Goal: Transaction & Acquisition: Purchase product/service

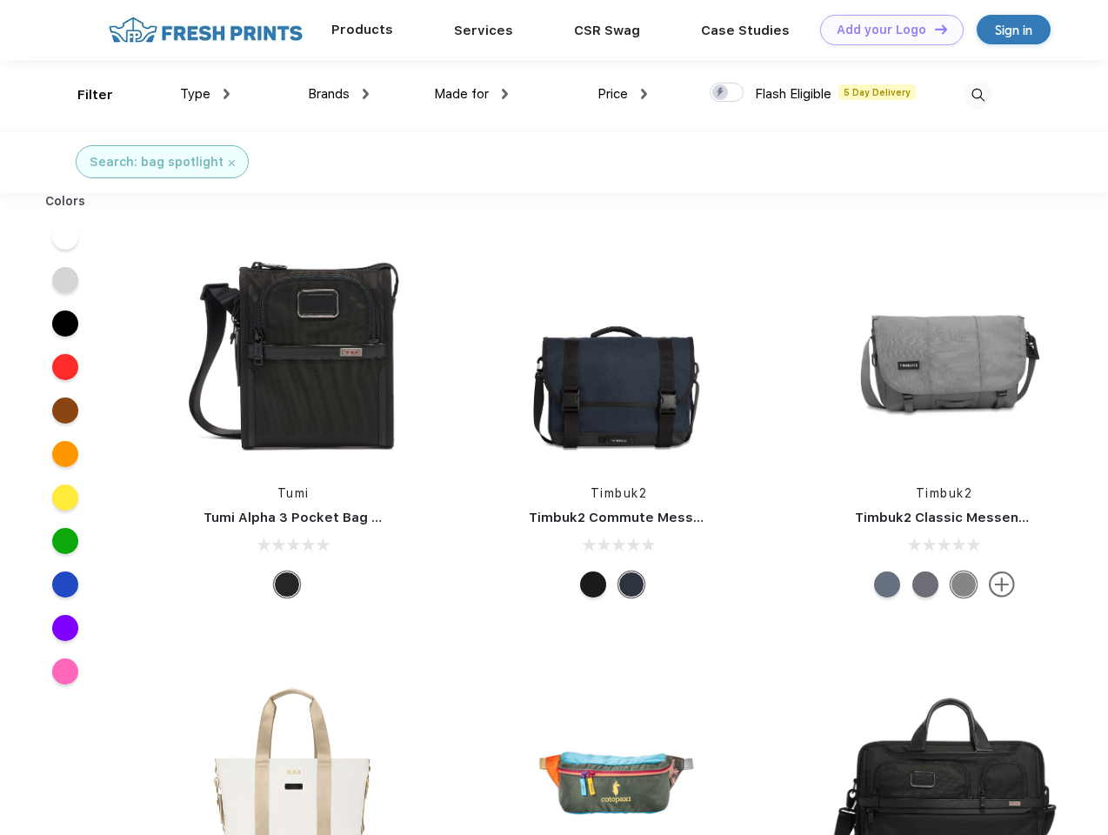
scroll to position [1, 0]
click at [885, 30] on link "Add your Logo Design Tool" at bounding box center [891, 30] width 143 height 30
click at [0, 0] on div "Design Tool" at bounding box center [0, 0] width 0 height 0
click at [933, 29] on link "Add your Logo Design Tool" at bounding box center [891, 30] width 143 height 30
click at [83, 95] on div "Filter" at bounding box center [95, 95] width 36 height 20
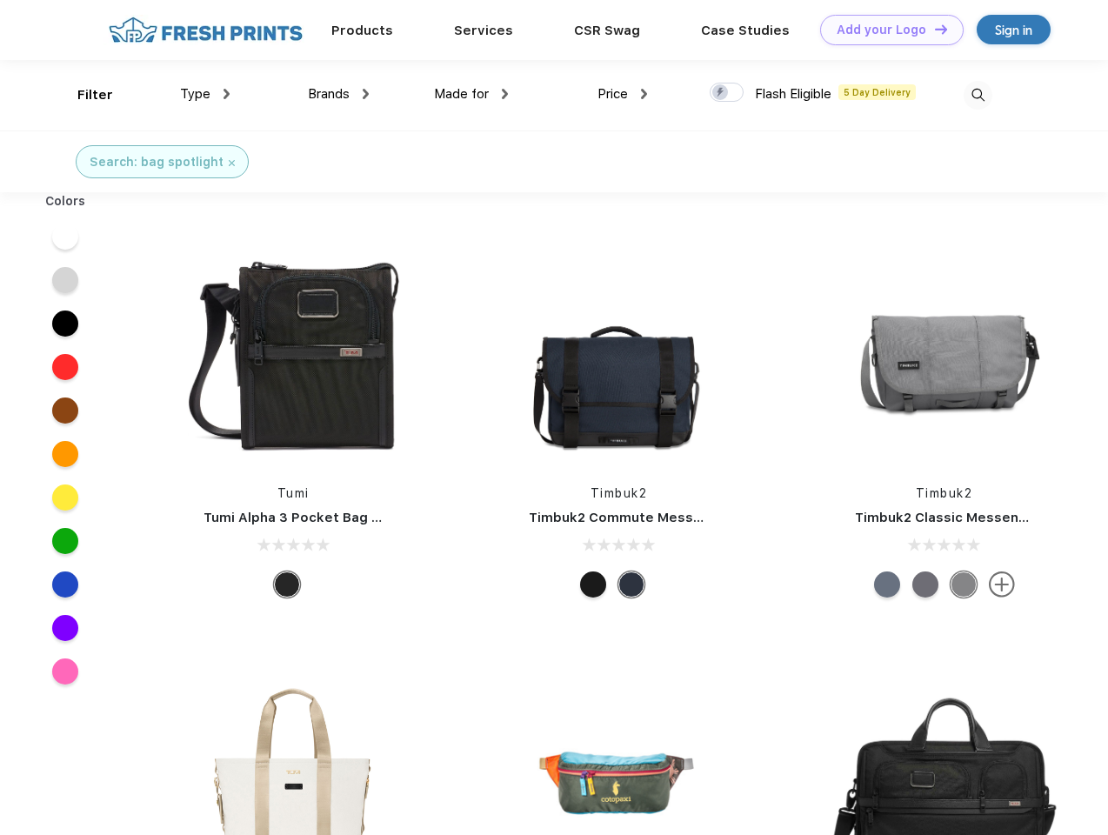
click at [205, 94] on span "Type" at bounding box center [195, 94] width 30 height 16
click at [338, 94] on span "Brands" at bounding box center [329, 94] width 42 height 16
click at [471, 94] on span "Made for" at bounding box center [461, 94] width 55 height 16
click at [623, 94] on span "Price" at bounding box center [612, 94] width 30 height 16
click at [727, 93] on div at bounding box center [727, 92] width 34 height 19
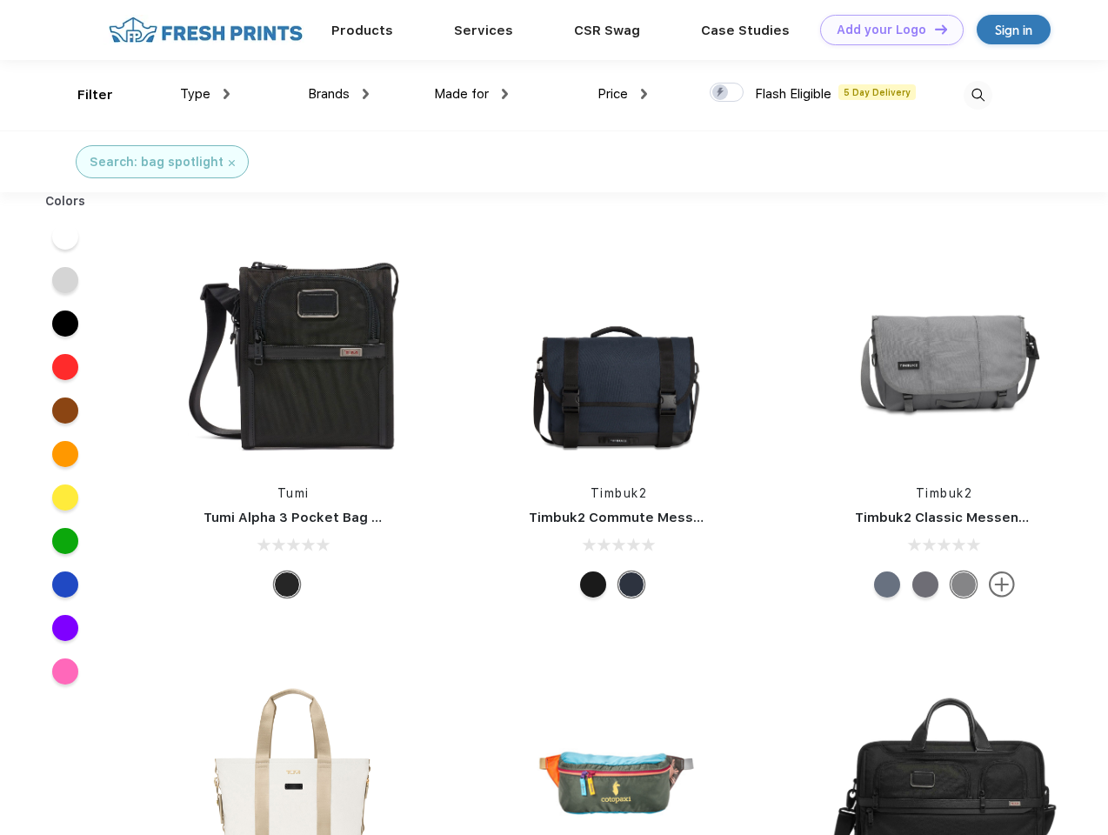
click at [721, 93] on input "checkbox" at bounding box center [715, 87] width 11 height 11
click at [977, 95] on img at bounding box center [977, 95] width 29 height 29
